Goal: Transaction & Acquisition: Purchase product/service

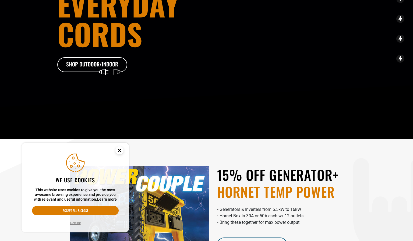
scroll to position [81, 0]
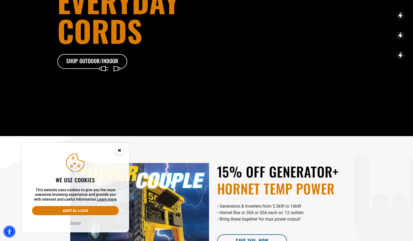
drag, startPoint x: 121, startPoint y: 149, endPoint x: 123, endPoint y: 145, distance: 4.3
click at [121, 149] on circle "Cookie Consent" at bounding box center [120, 150] width 8 height 8
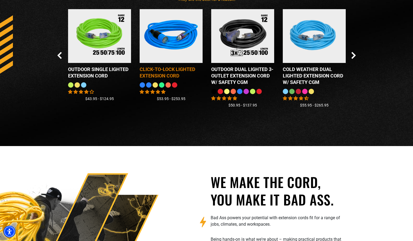
scroll to position [565, 0]
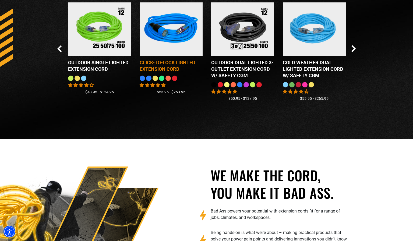
click at [171, 37] on img at bounding box center [171, 29] width 67 height 61
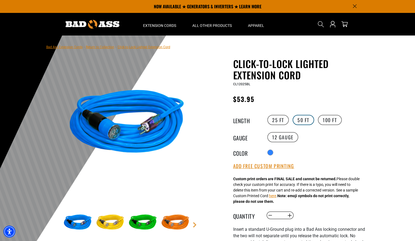
click at [307, 120] on label "50 FT" at bounding box center [304, 120] width 22 height 10
